Goal: Task Accomplishment & Management: Manage account settings

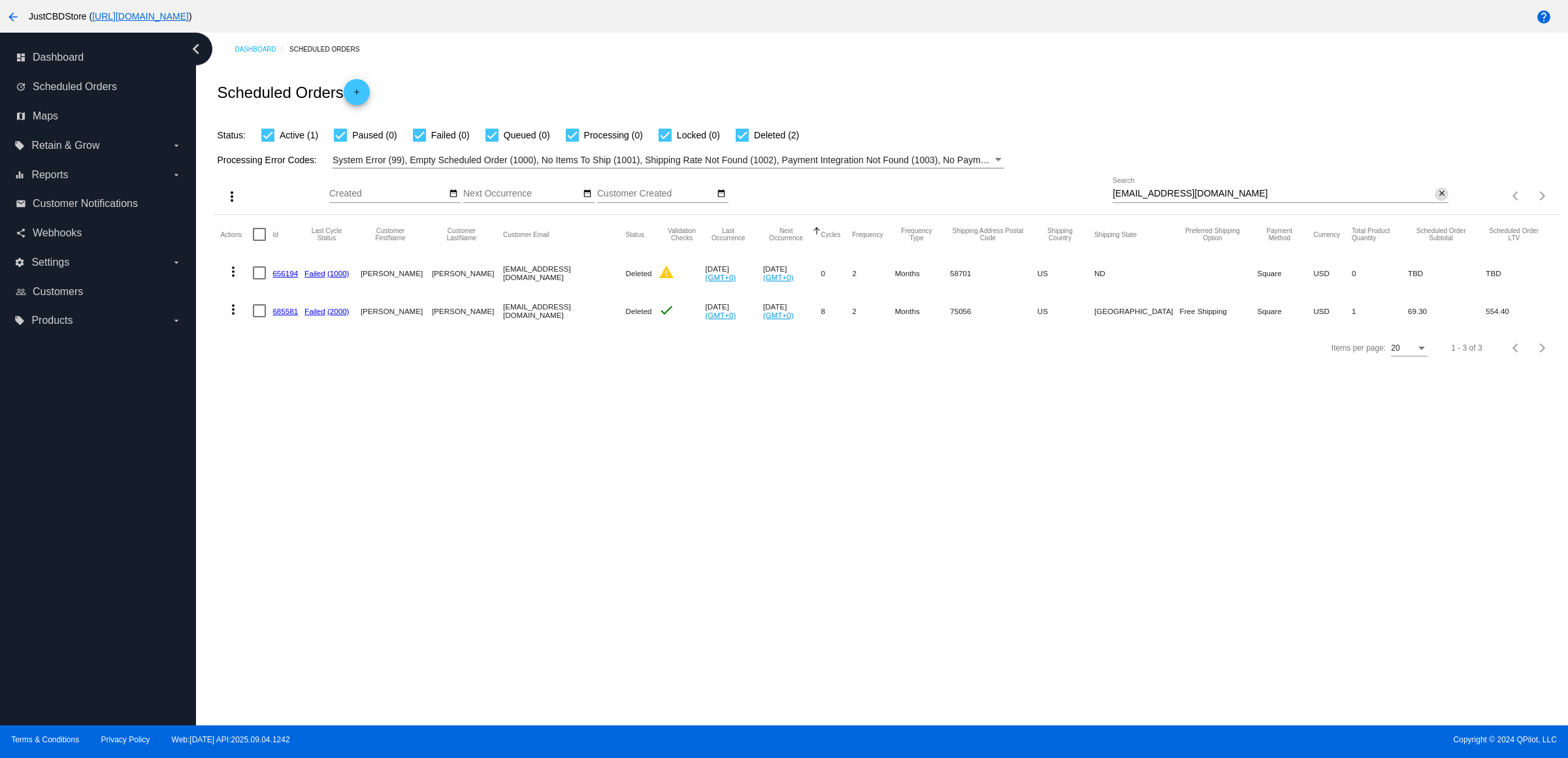
click at [1437, 199] on mat-icon "close" at bounding box center [1442, 194] width 9 height 11
click at [1437, 206] on mat-icon "search" at bounding box center [1441, 196] width 16 height 20
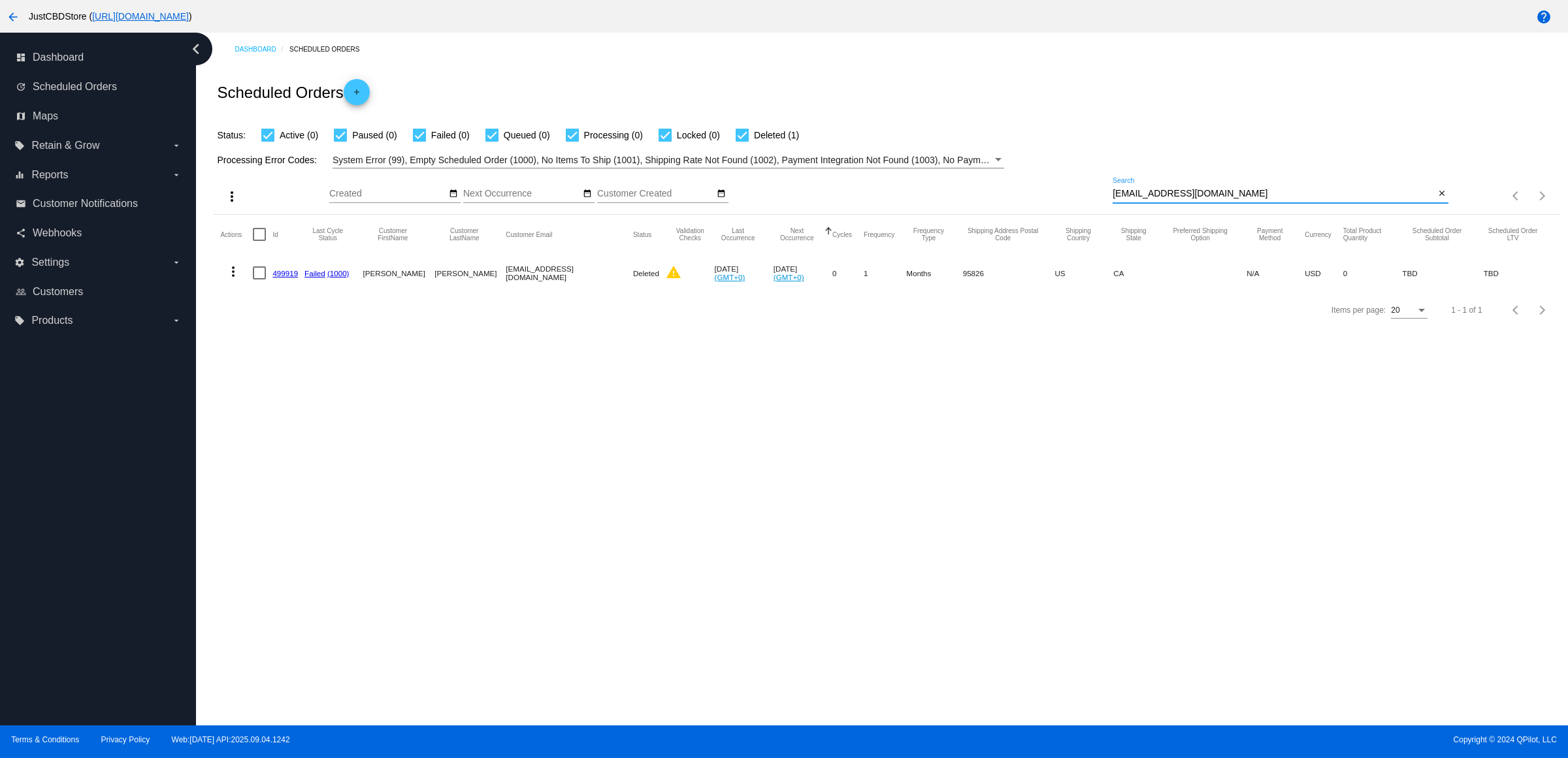
type input "[EMAIL_ADDRESS][DOMAIN_NAME]"
click at [1443, 199] on mat-icon "close" at bounding box center [1442, 194] width 9 height 11
click at [1443, 206] on mat-icon "search" at bounding box center [1441, 196] width 16 height 20
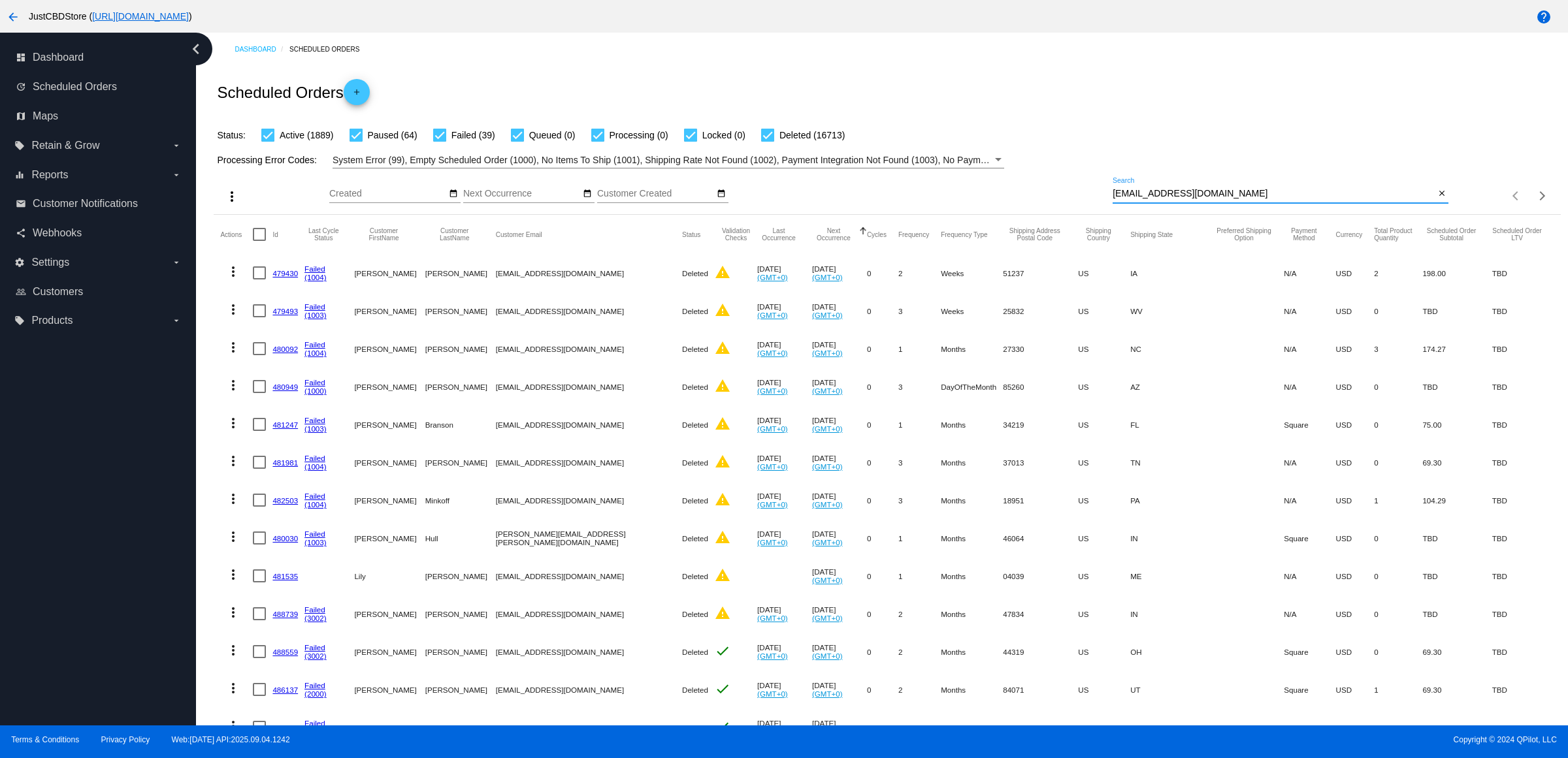
click at [1300, 215] on div "[EMAIL_ADDRESS][DOMAIN_NAME] Search close" at bounding box center [1280, 196] width 336 height 37
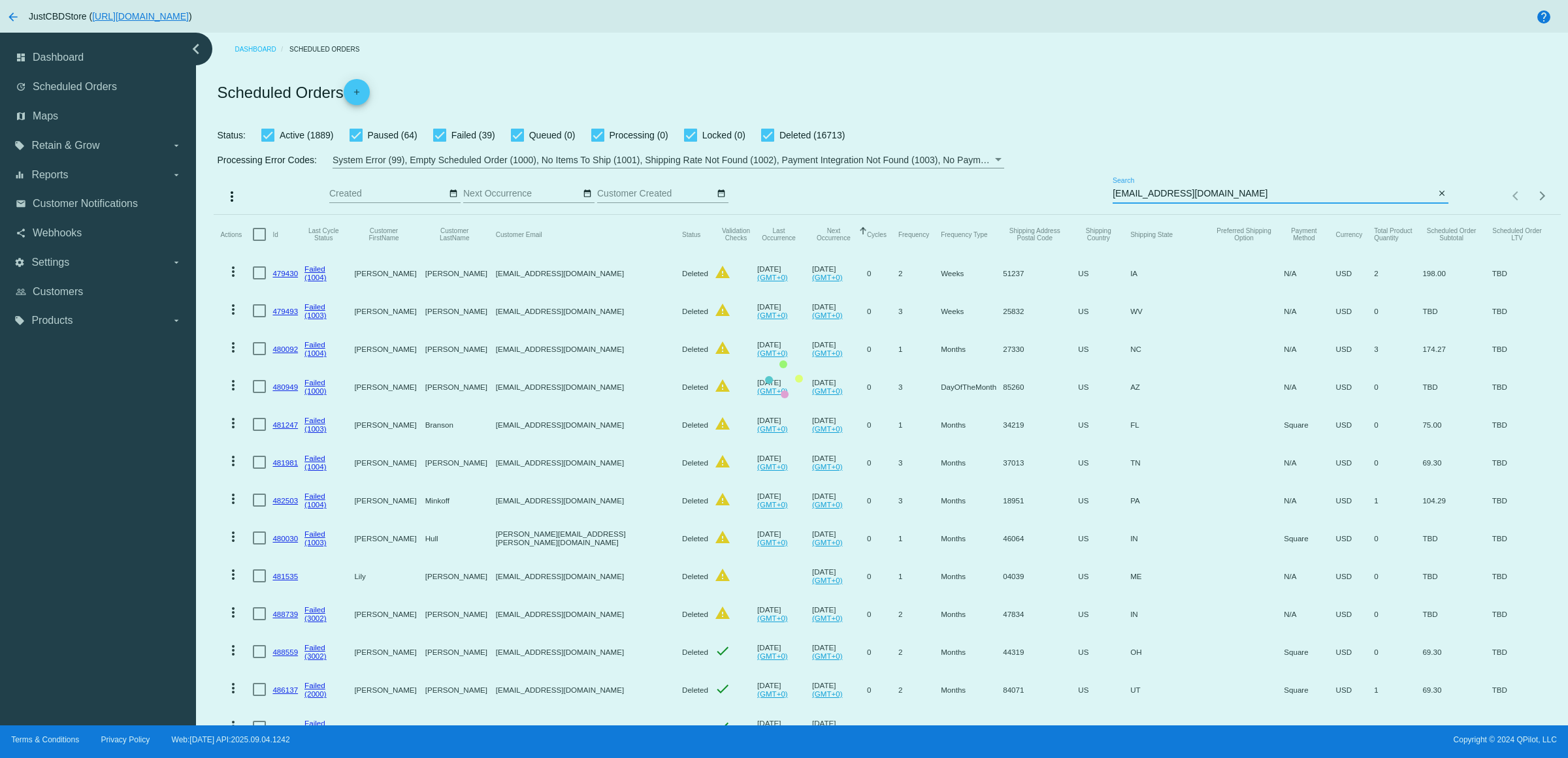
type input "[EMAIL_ADDRESS][DOMAIN_NAME]"
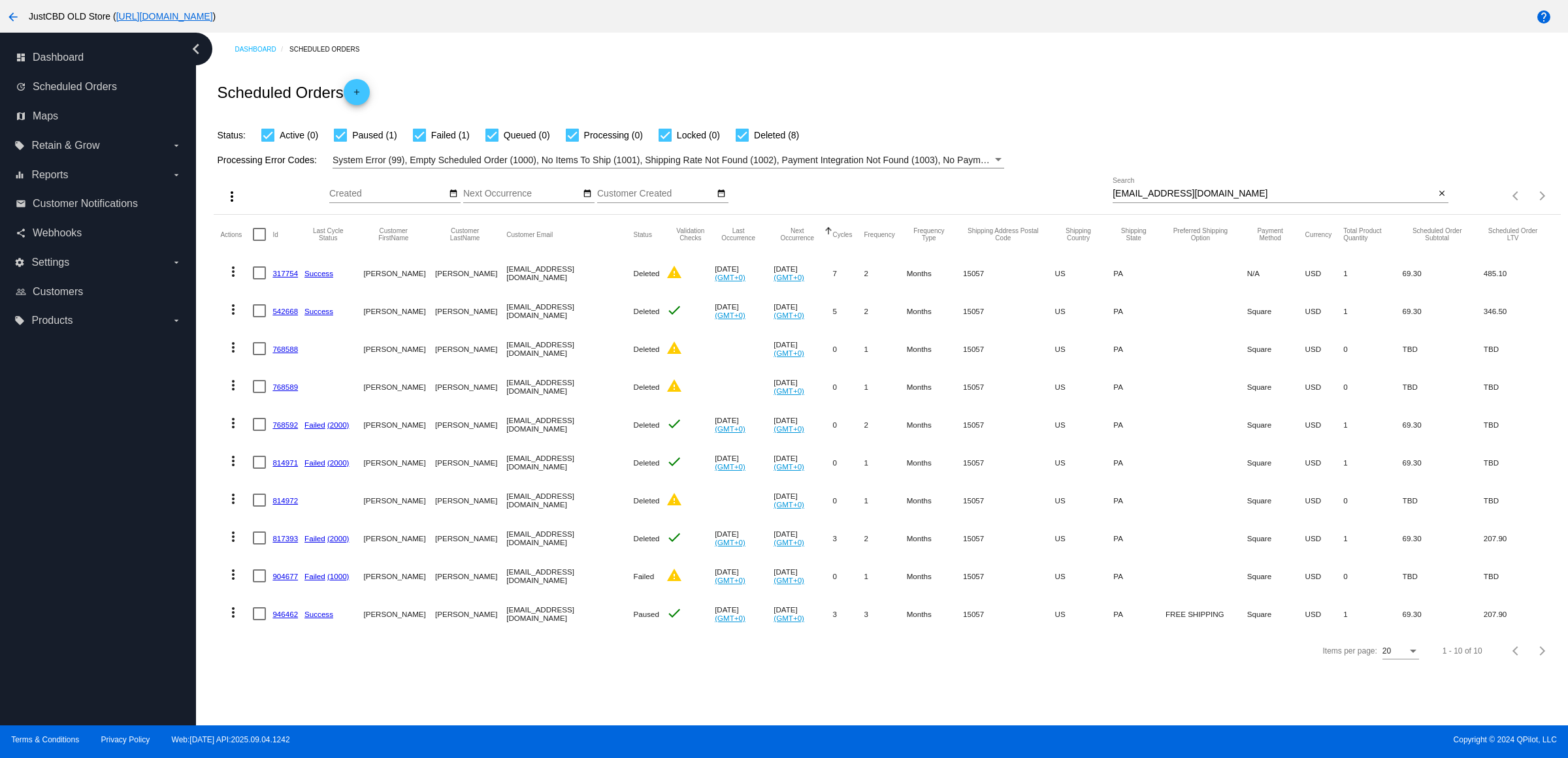
click at [1459, 214] on div "Items per page: 20 1 - 10 of 10" at bounding box center [1504, 196] width 111 height 36
click at [1445, 201] on button "close" at bounding box center [1441, 194] width 14 height 14
click at [1445, 199] on input "Search" at bounding box center [1280, 194] width 336 height 11
click at [1443, 199] on input "Search" at bounding box center [1280, 194] width 336 height 11
paste input "[EMAIL_ADDRESS][DOMAIN_NAME]"
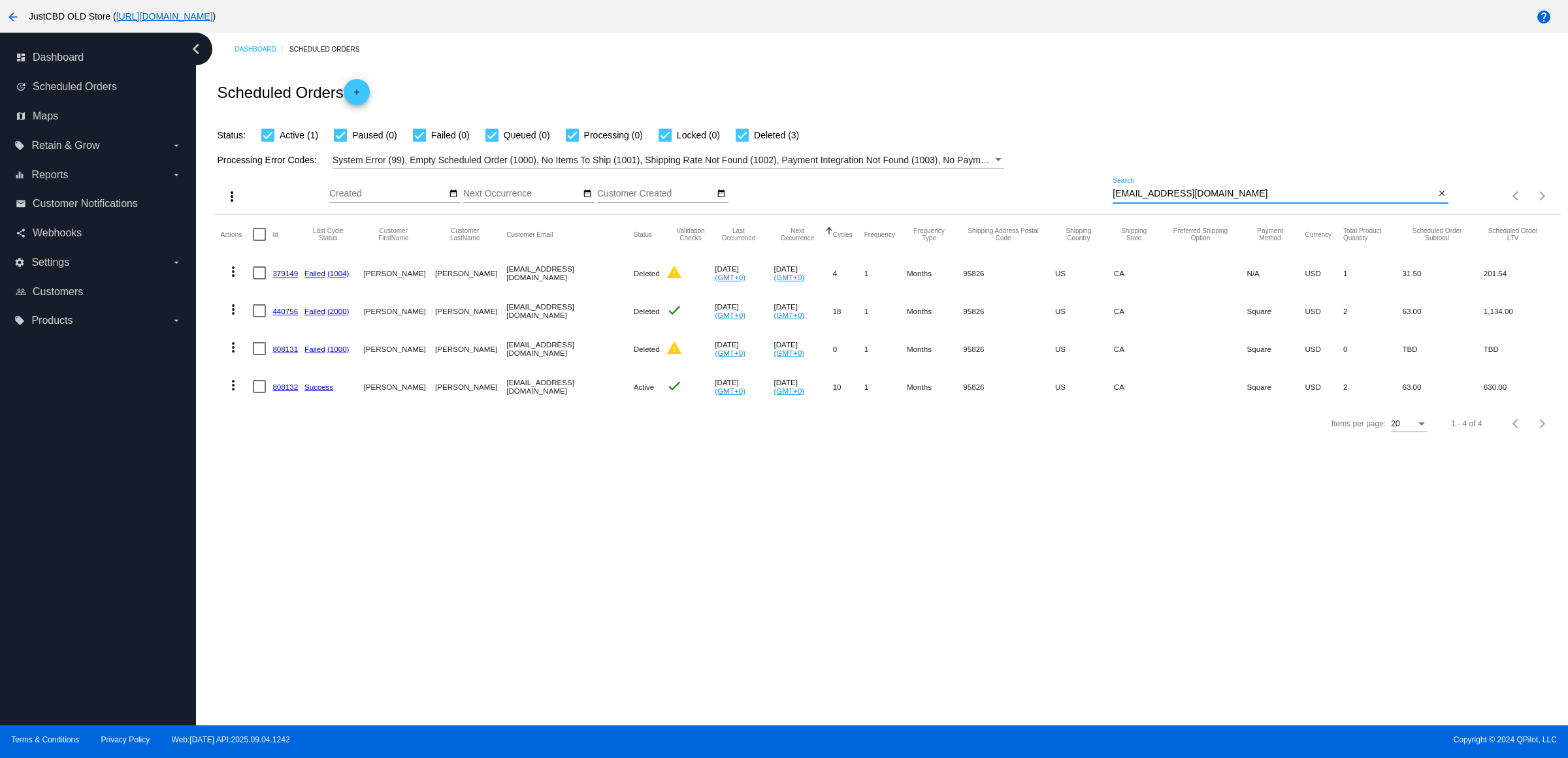
type input "[EMAIL_ADDRESS][DOMAIN_NAME]"
click at [241, 393] on mat-icon "more_vert" at bounding box center [233, 386] width 16 height 16
click at [316, 569] on button "delete Delete" at bounding box center [289, 568] width 130 height 32
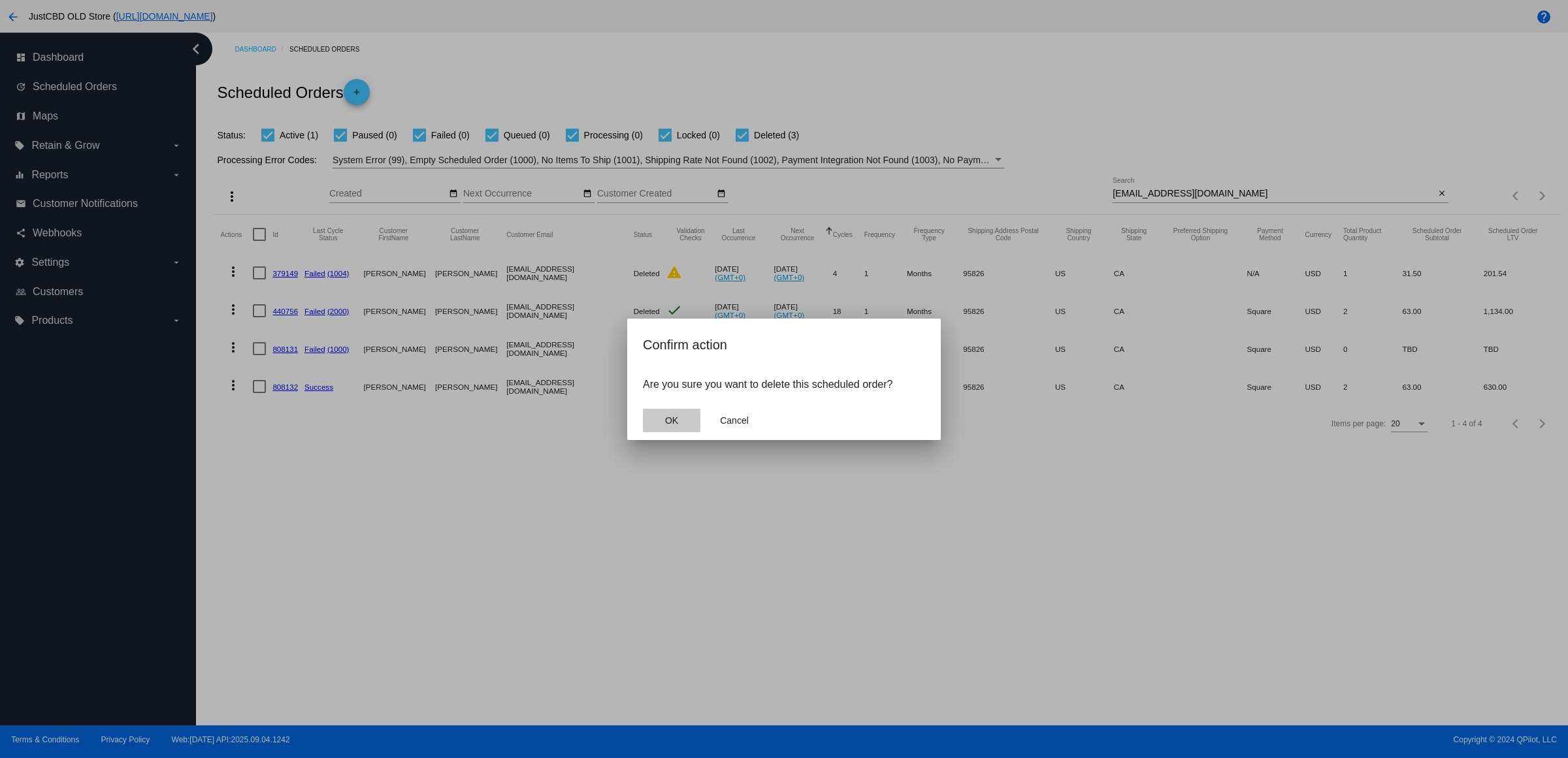
click at [671, 426] on span "OK" at bounding box center [672, 421] width 13 height 11
